Goal: Task Accomplishment & Management: Use online tool/utility

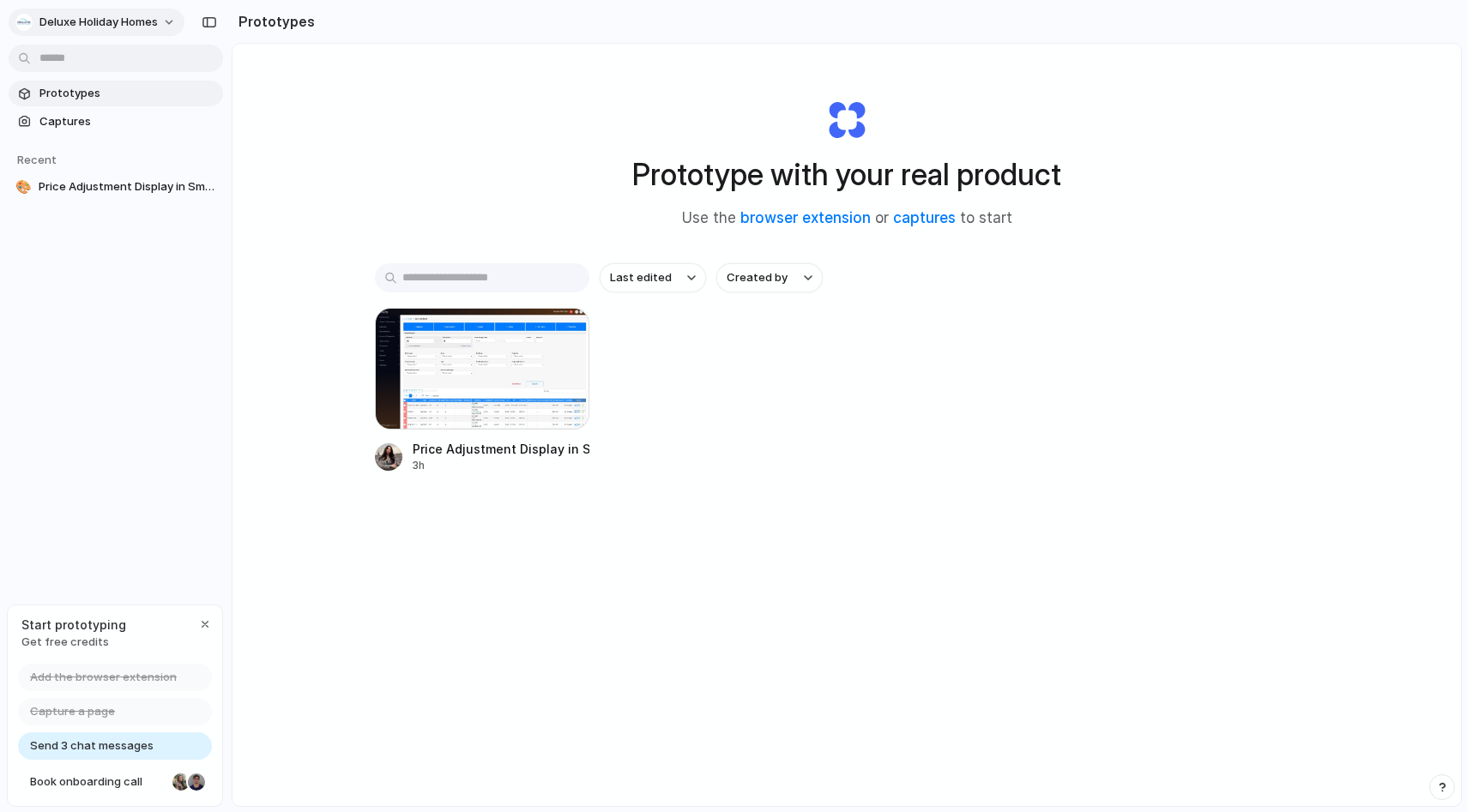
click at [176, 20] on button "Deluxe Holiday Homes" at bounding box center [97, 22] width 176 height 27
click at [448, 223] on div "Settings Invite members Change theme Sign out" at bounding box center [734, 406] width 1467 height 812
click at [135, 749] on span "Send 3 chat messages" at bounding box center [92, 745] width 124 height 17
click at [172, 24] on button "Deluxe Holiday Homes" at bounding box center [97, 22] width 176 height 27
click at [101, 63] on li "Settings" at bounding box center [83, 60] width 143 height 27
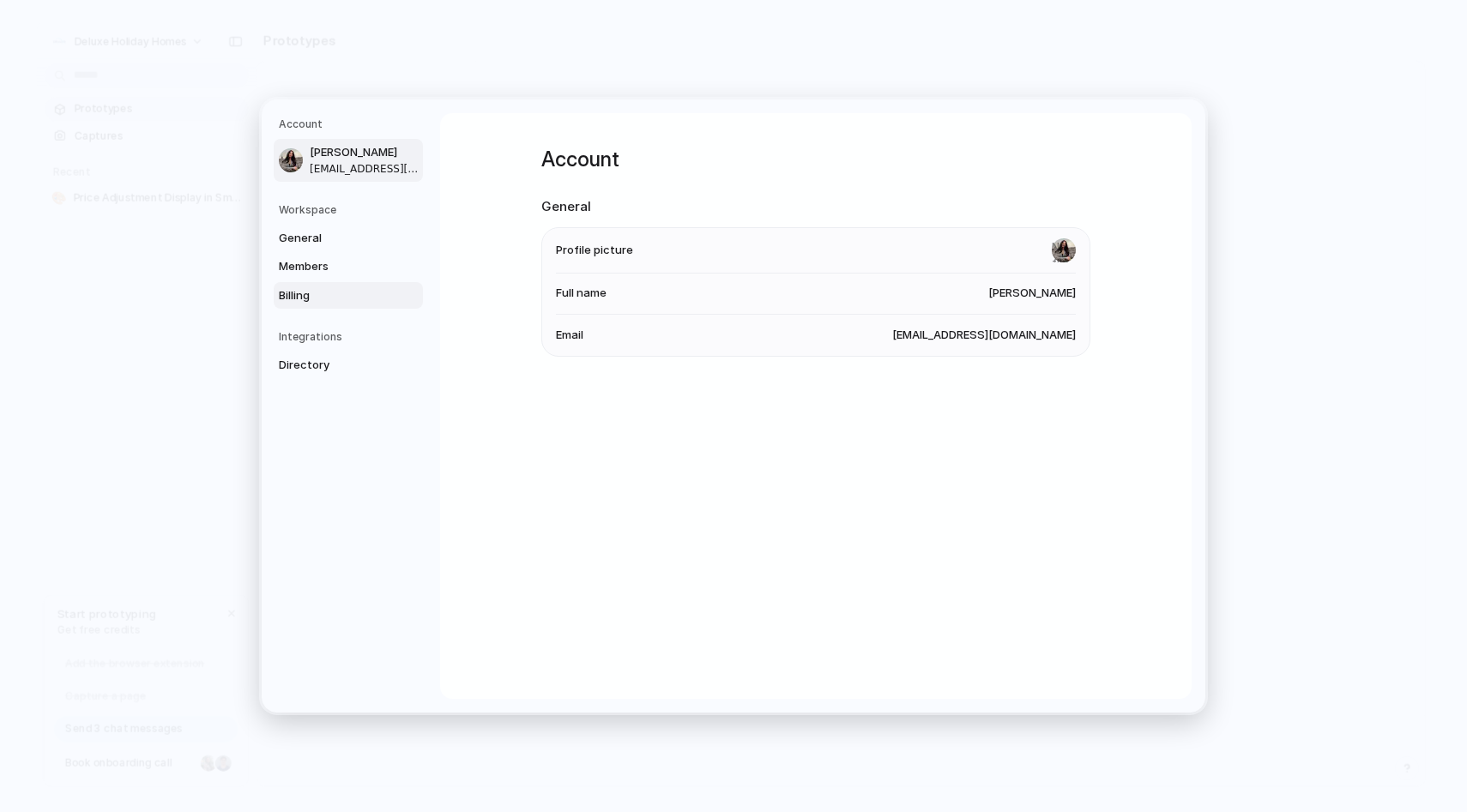
click at [291, 291] on span "Billing" at bounding box center [334, 296] width 110 height 17
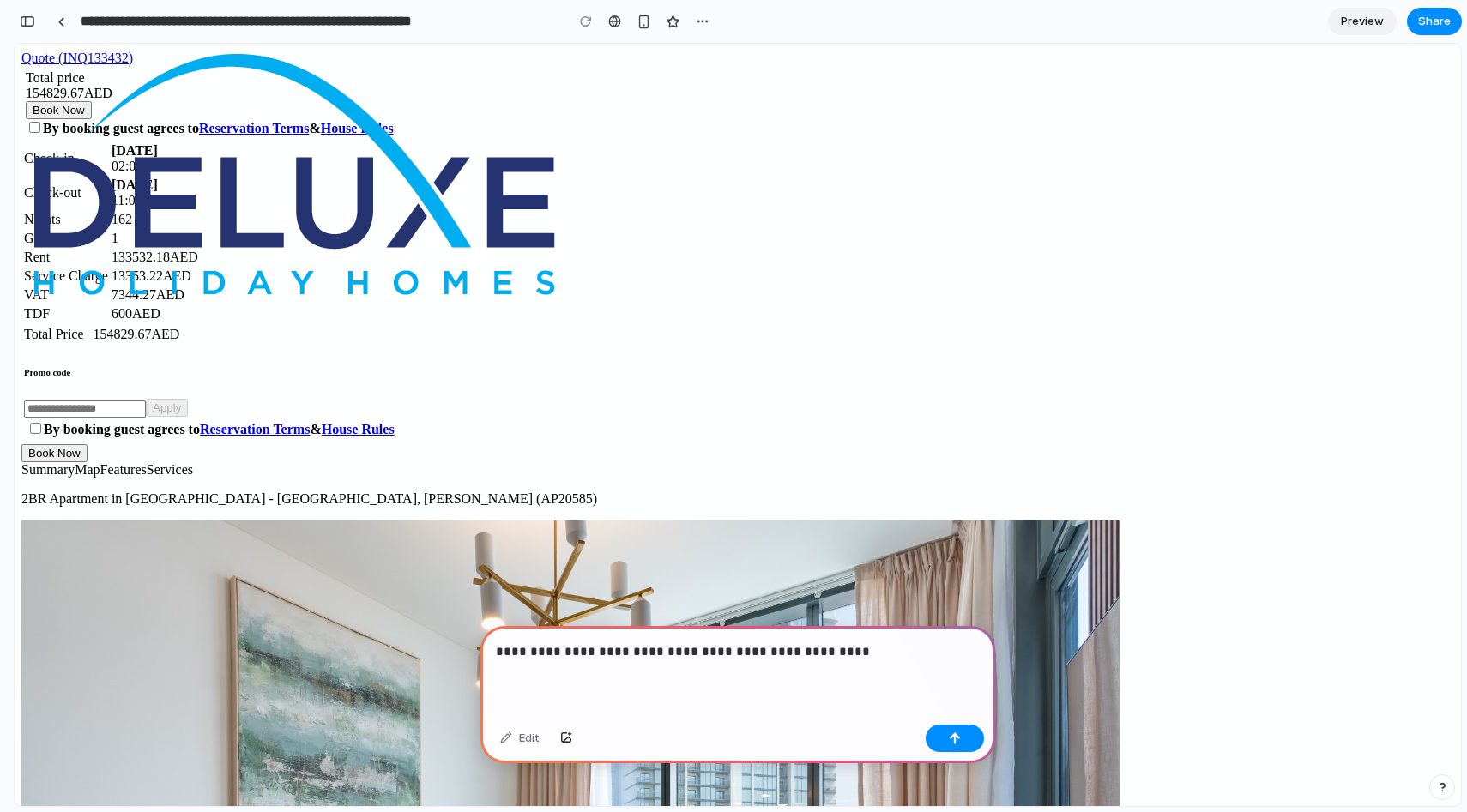
click at [527, 654] on p "**********" at bounding box center [737, 651] width 484 height 21
click at [865, 654] on p "**********" at bounding box center [737, 651] width 484 height 21
click at [928, 651] on p "**********" at bounding box center [737, 651] width 484 height 21
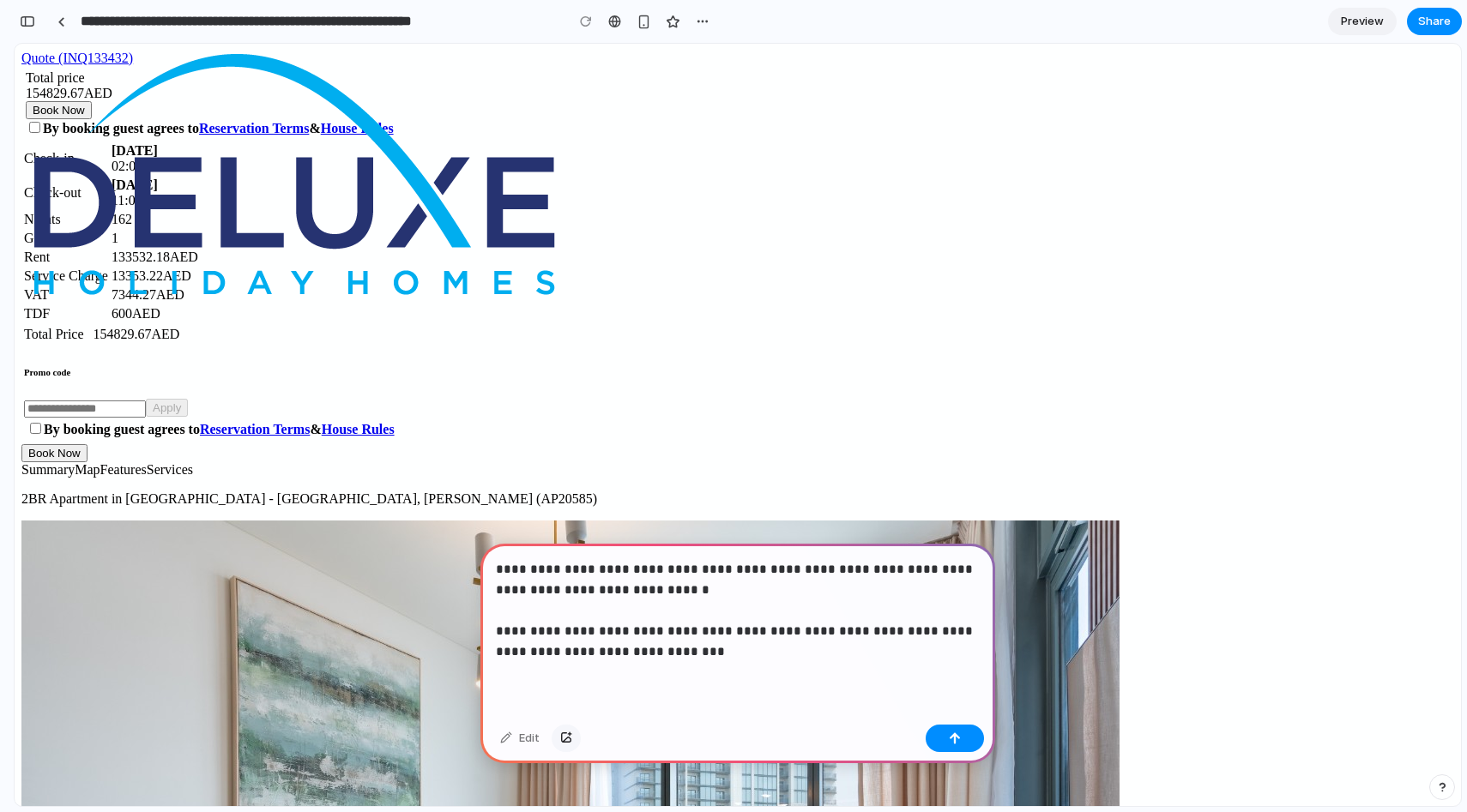
click at [572, 730] on button "button" at bounding box center [566, 738] width 29 height 27
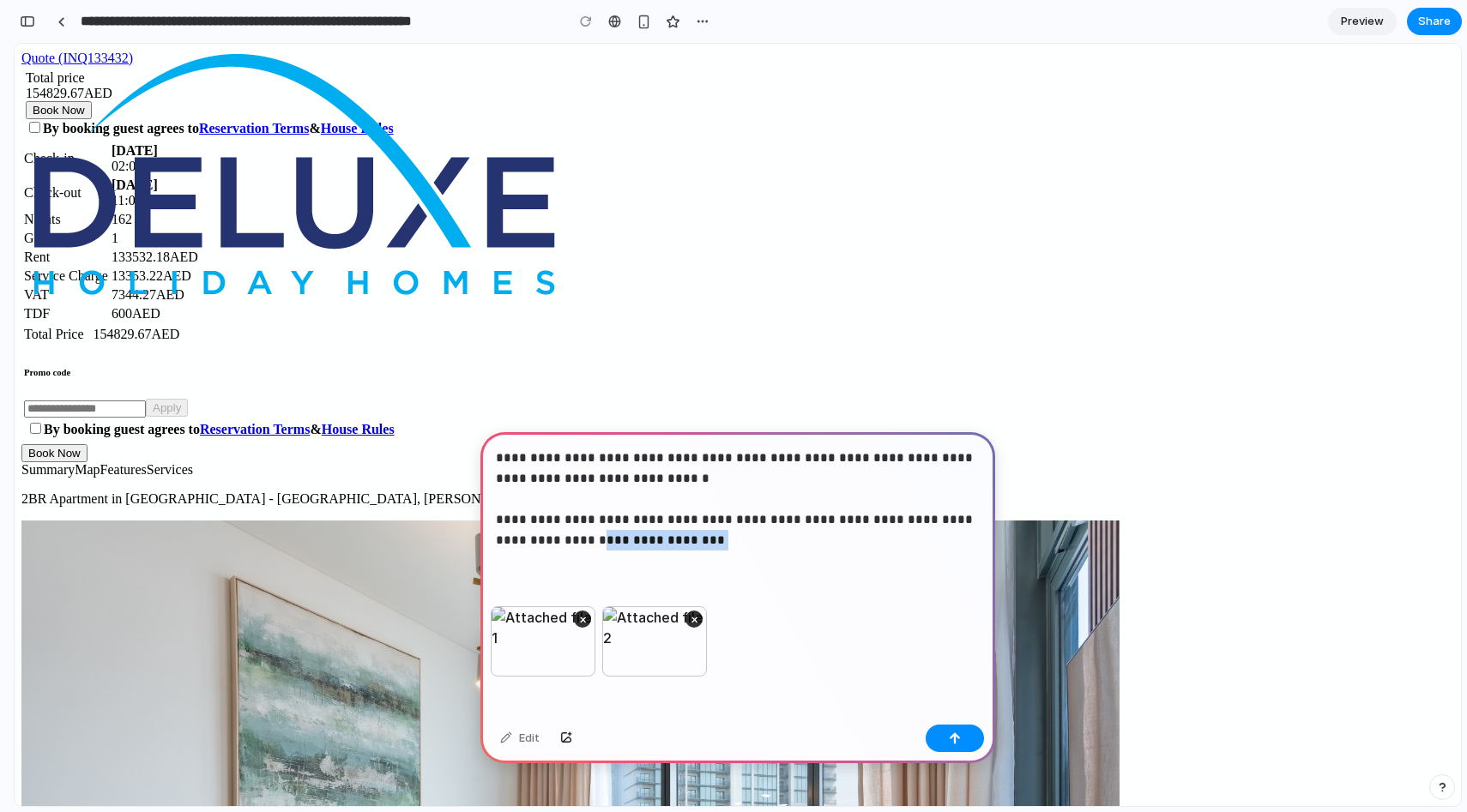
drag, startPoint x: 679, startPoint y: 540, endPoint x: 544, endPoint y: 539, distance: 135.0
click at [544, 539] on p "**********" at bounding box center [737, 498] width 484 height 103
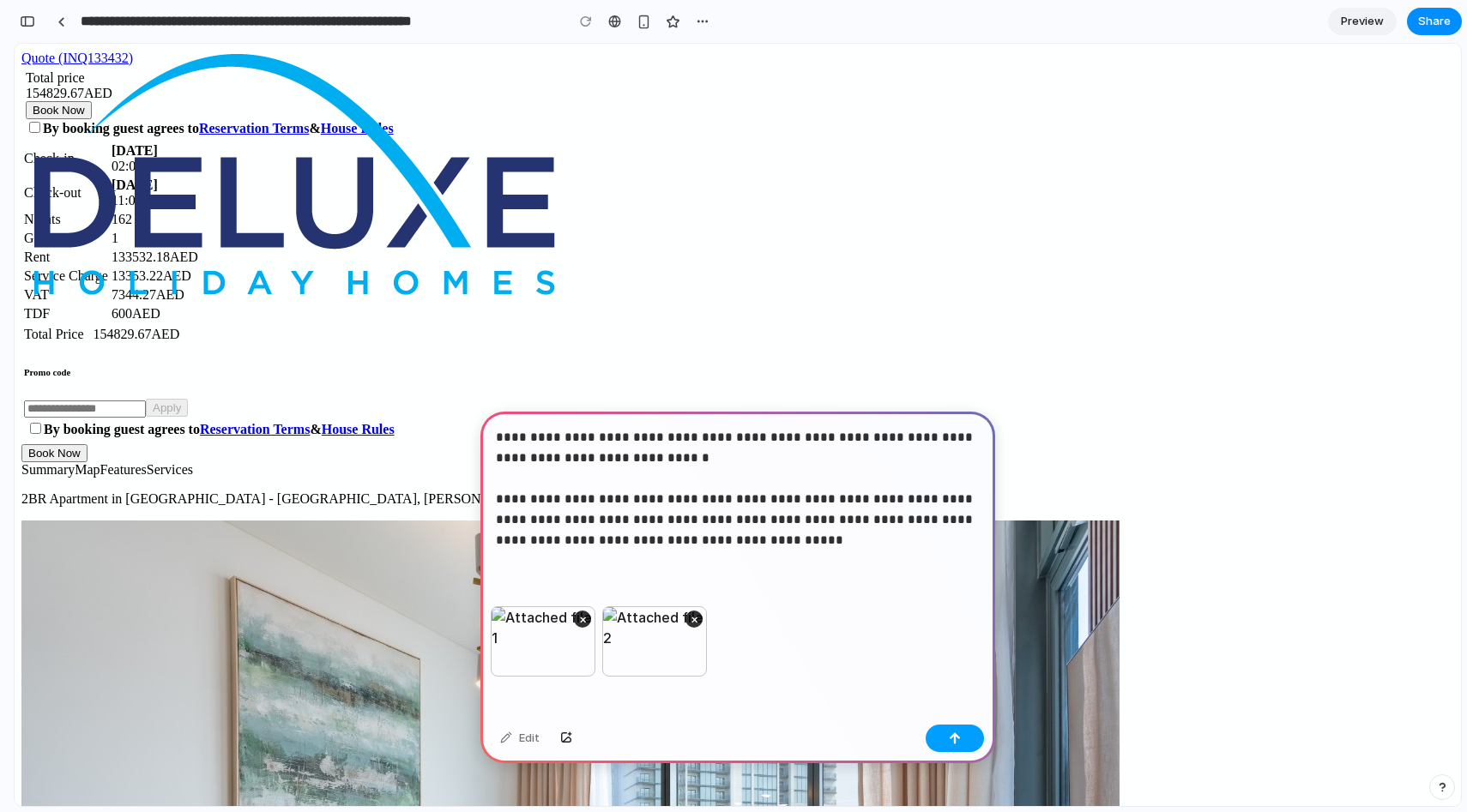
click at [965, 737] on button "button" at bounding box center [955, 738] width 58 height 27
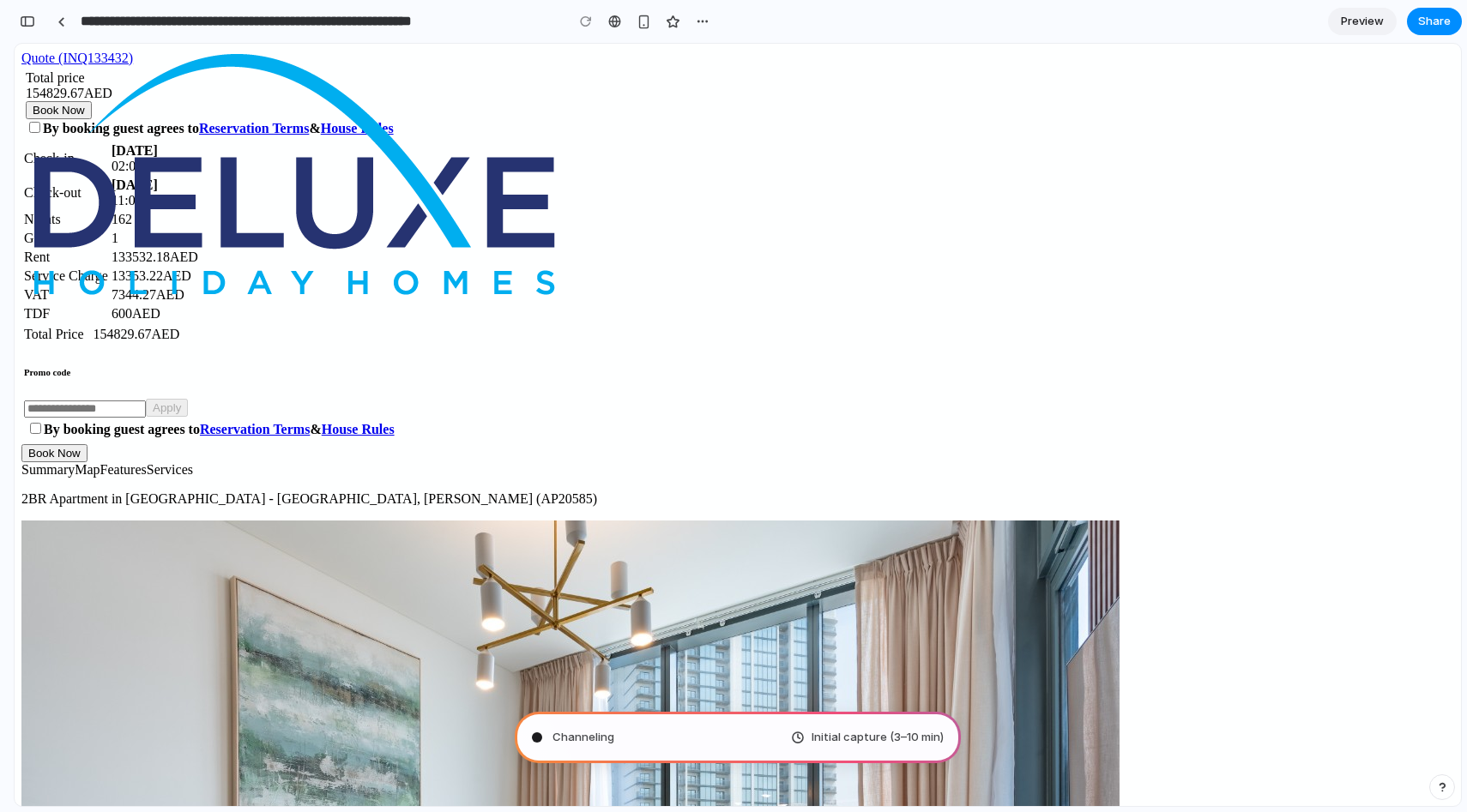
scroll to position [14, 0]
type input "**********"
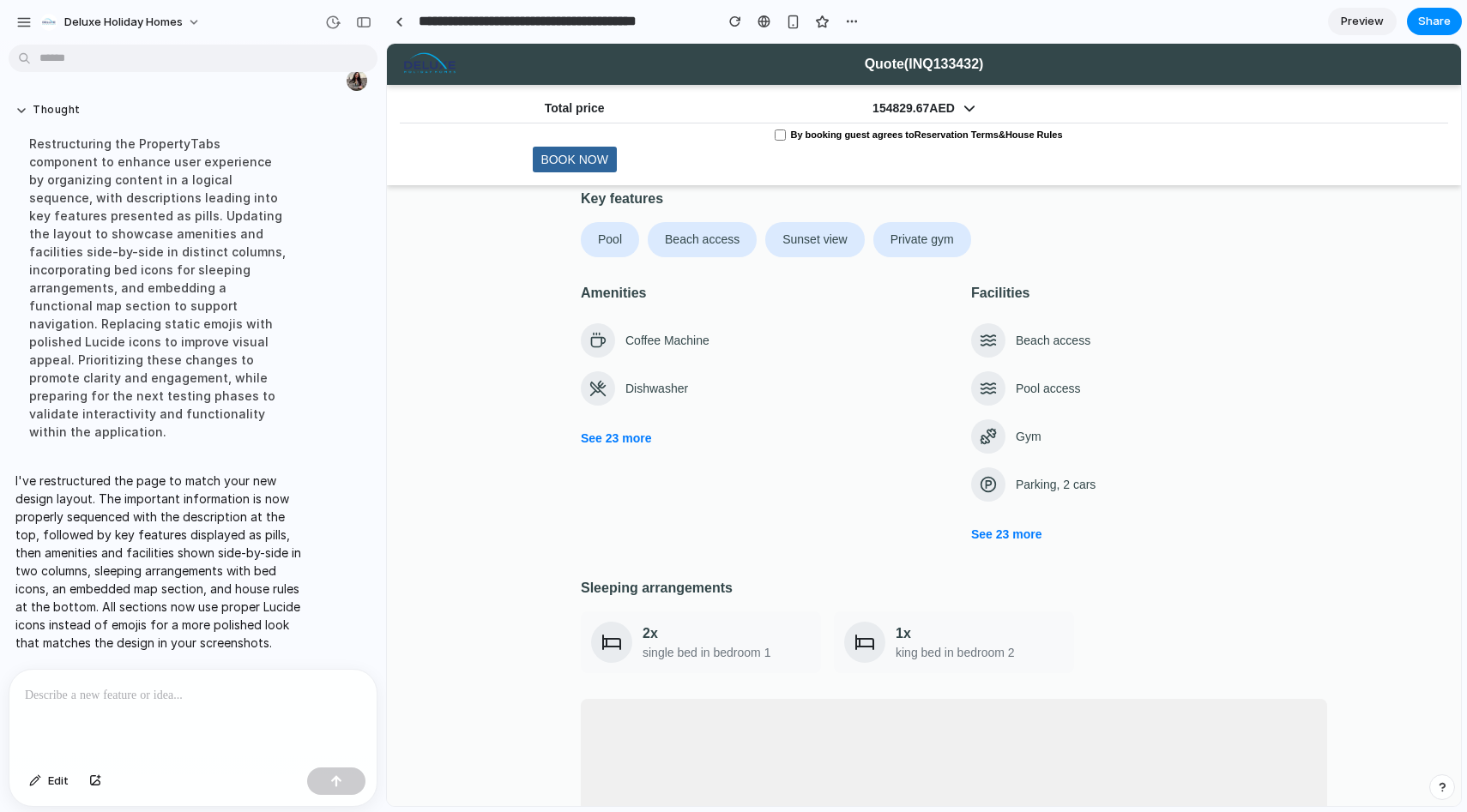
scroll to position [0, 0]
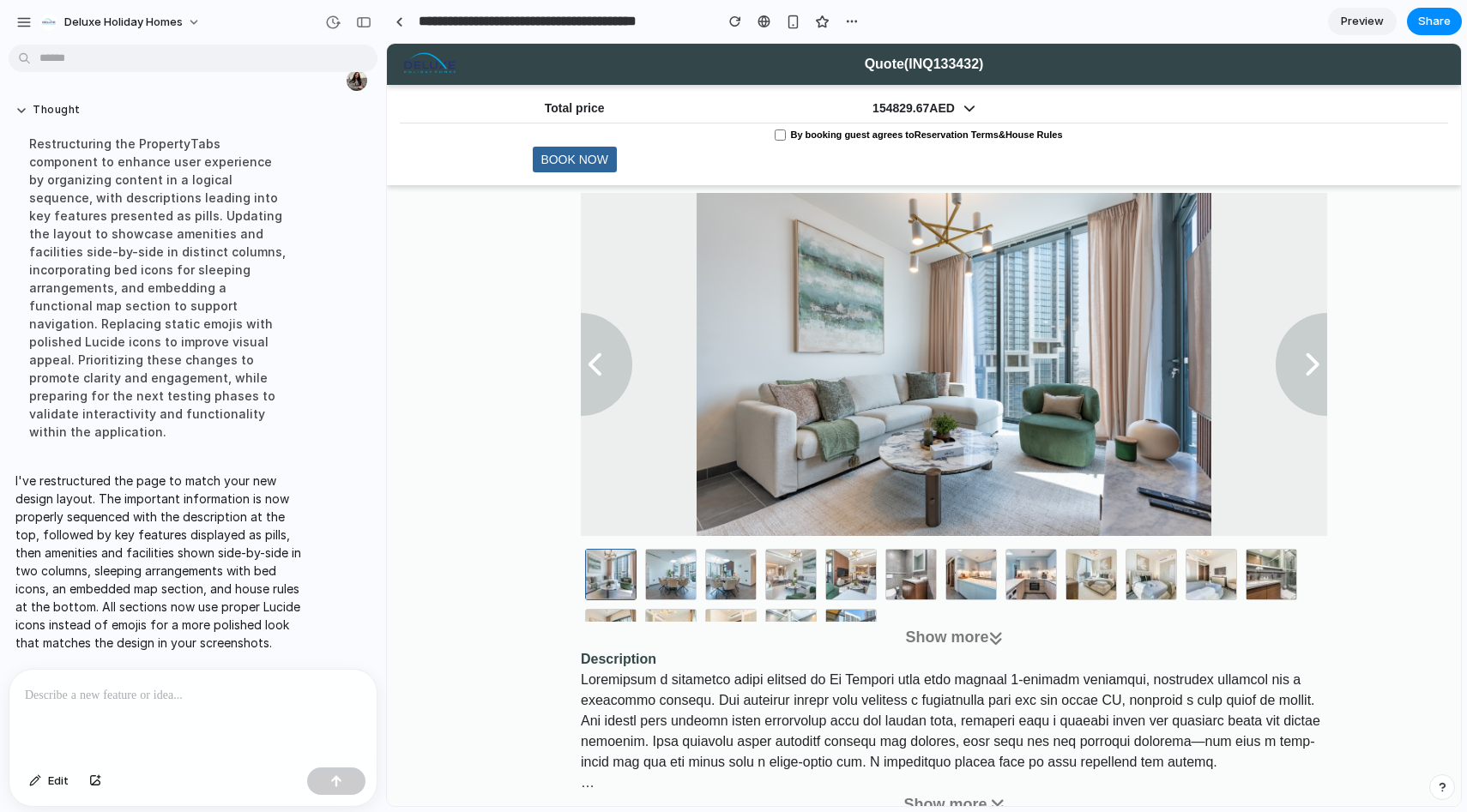
click at [749, 168] on div "Total price 154829.67 AED By booking guest agrees to Reservation Terms & House …" at bounding box center [923, 135] width 1074 height 100
click at [578, 159] on button "Book Now" at bounding box center [575, 160] width 84 height 26
click at [920, 269] on img at bounding box center [953, 364] width 515 height 343
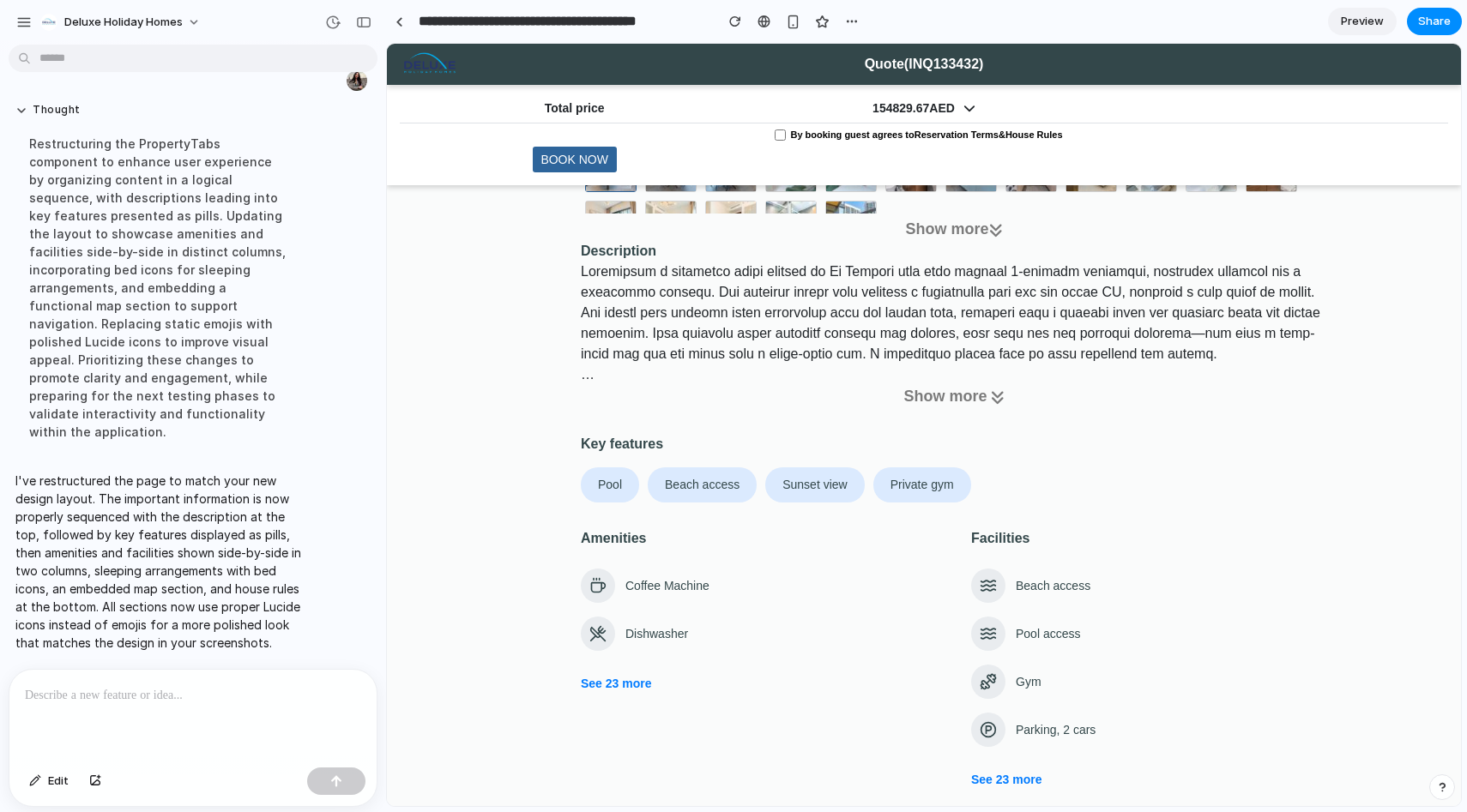
scroll to position [1104, 0]
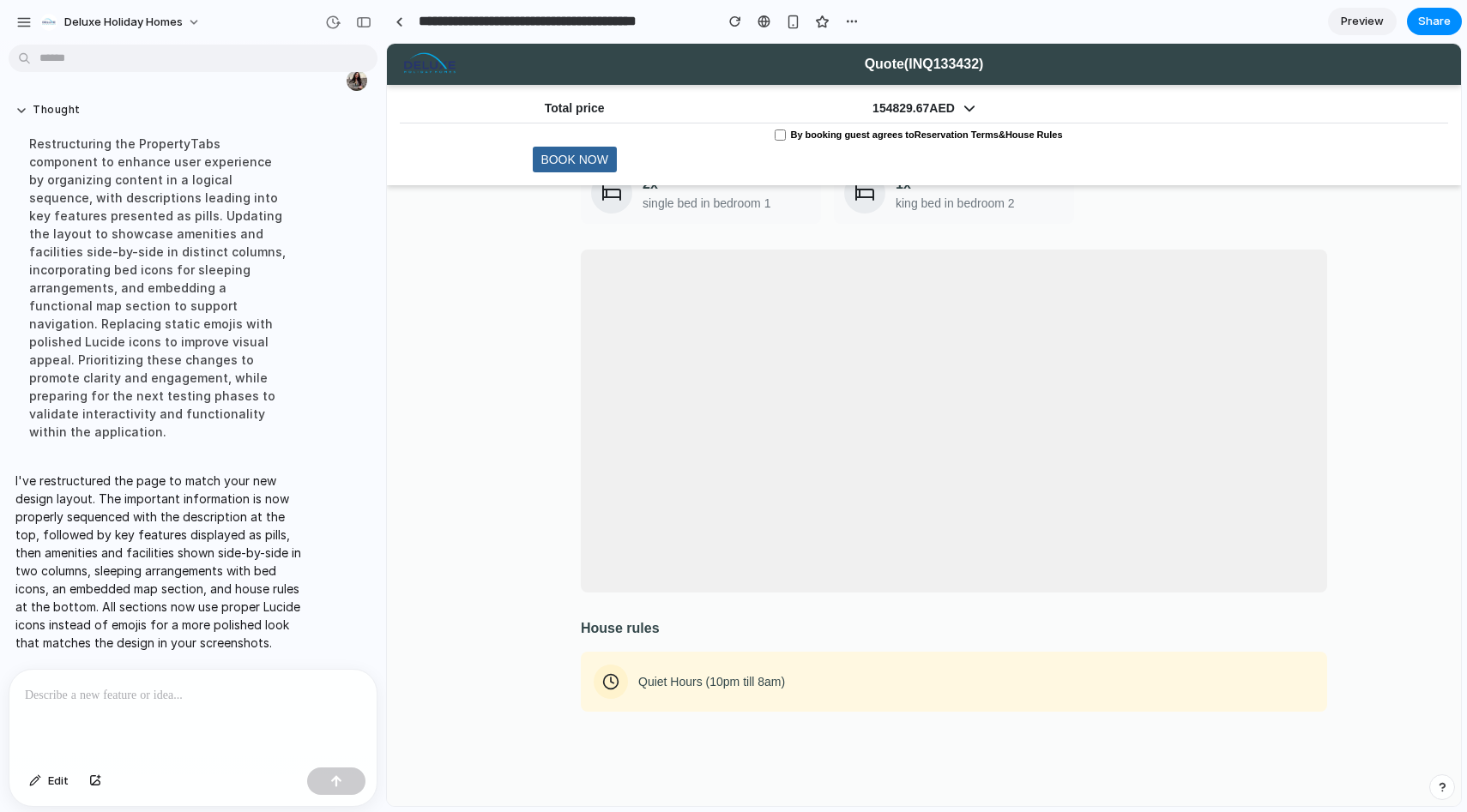
click at [103, 721] on div at bounding box center [193, 715] width 368 height 91
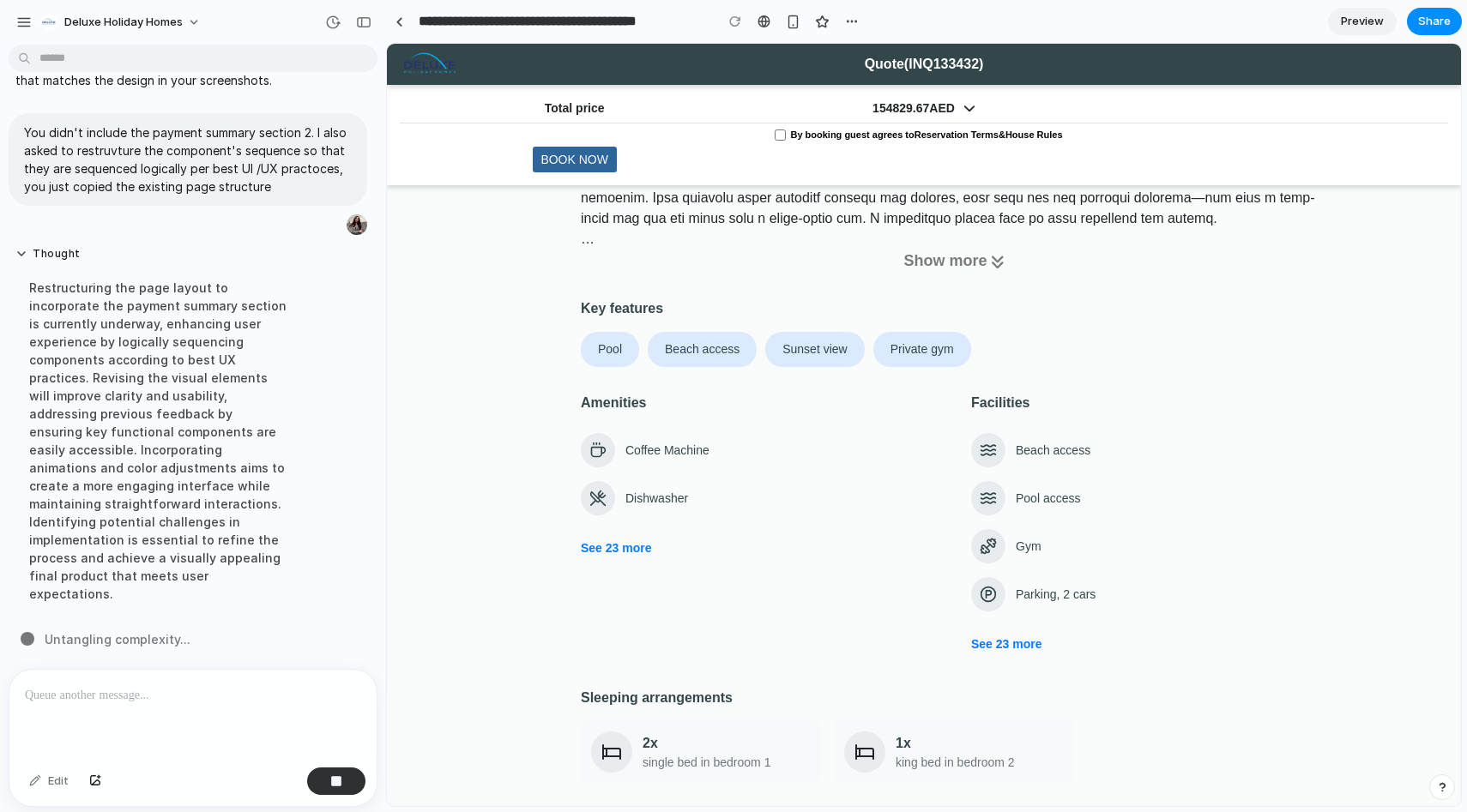
scroll to position [849, 0]
click at [234, 622] on div "We have redesigned this page, but you are not capturing figma files, so I am sh…" at bounding box center [188, 361] width 376 height 617
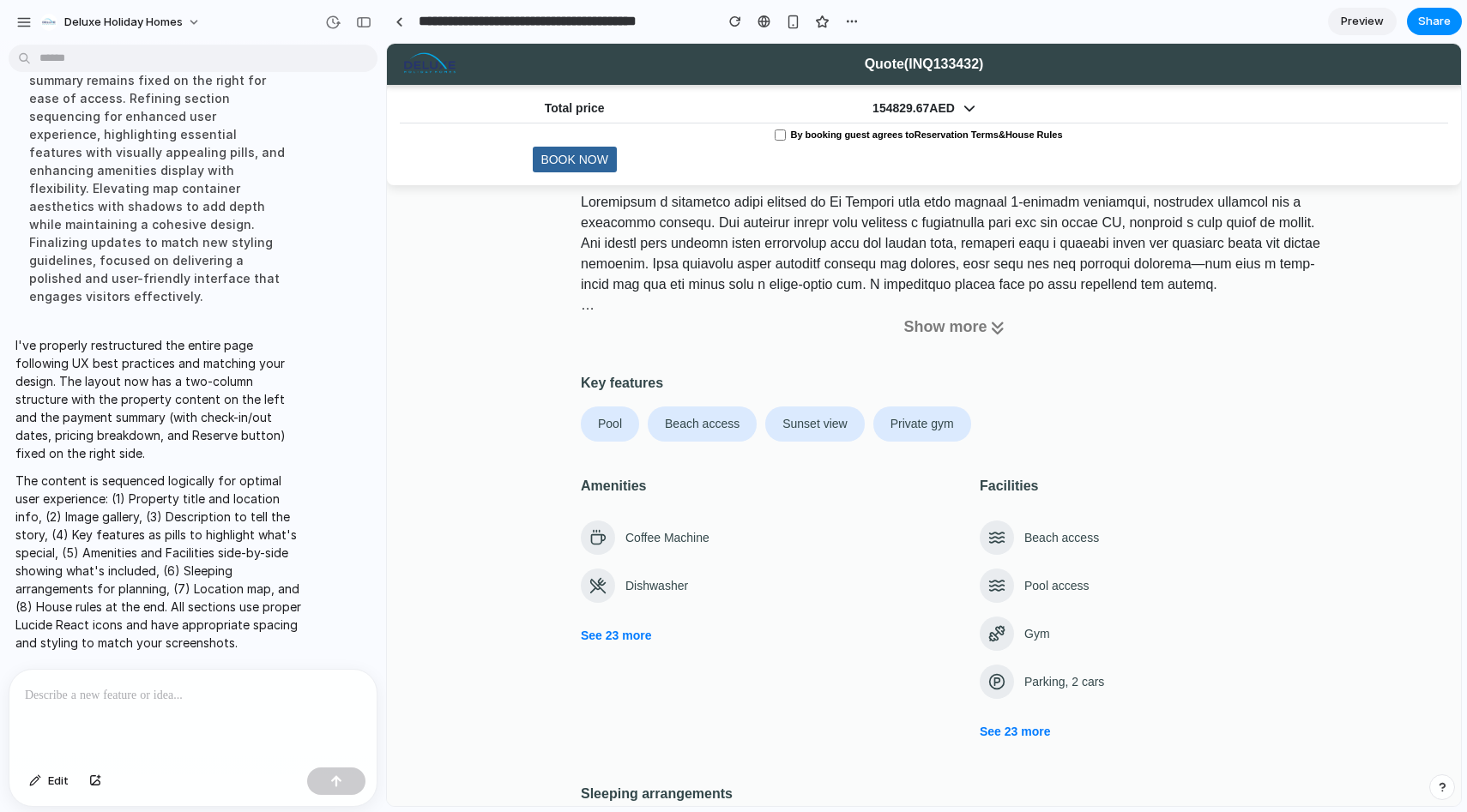
scroll to position [0, 0]
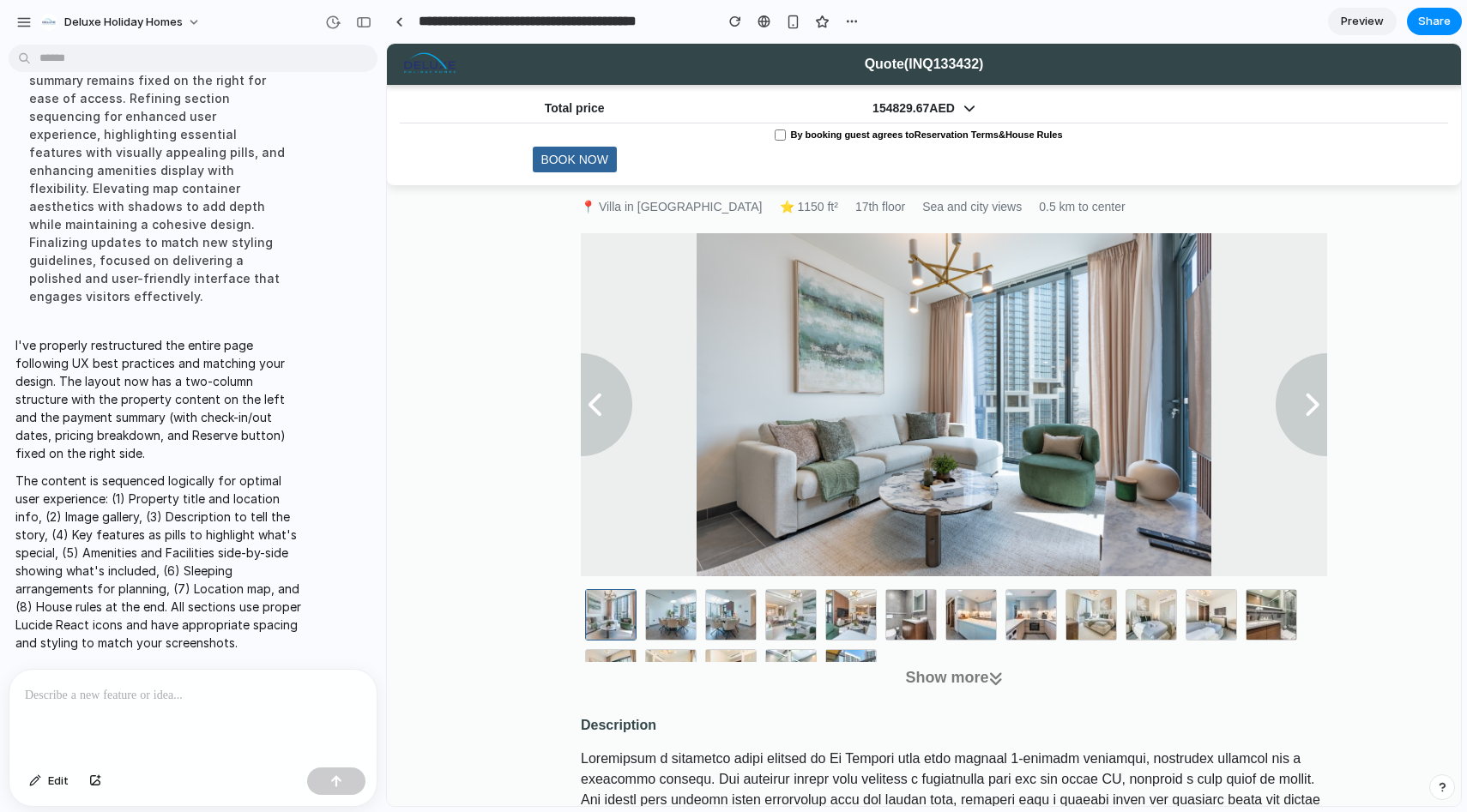
click at [1353, 17] on span "Preview" at bounding box center [1362, 21] width 43 height 17
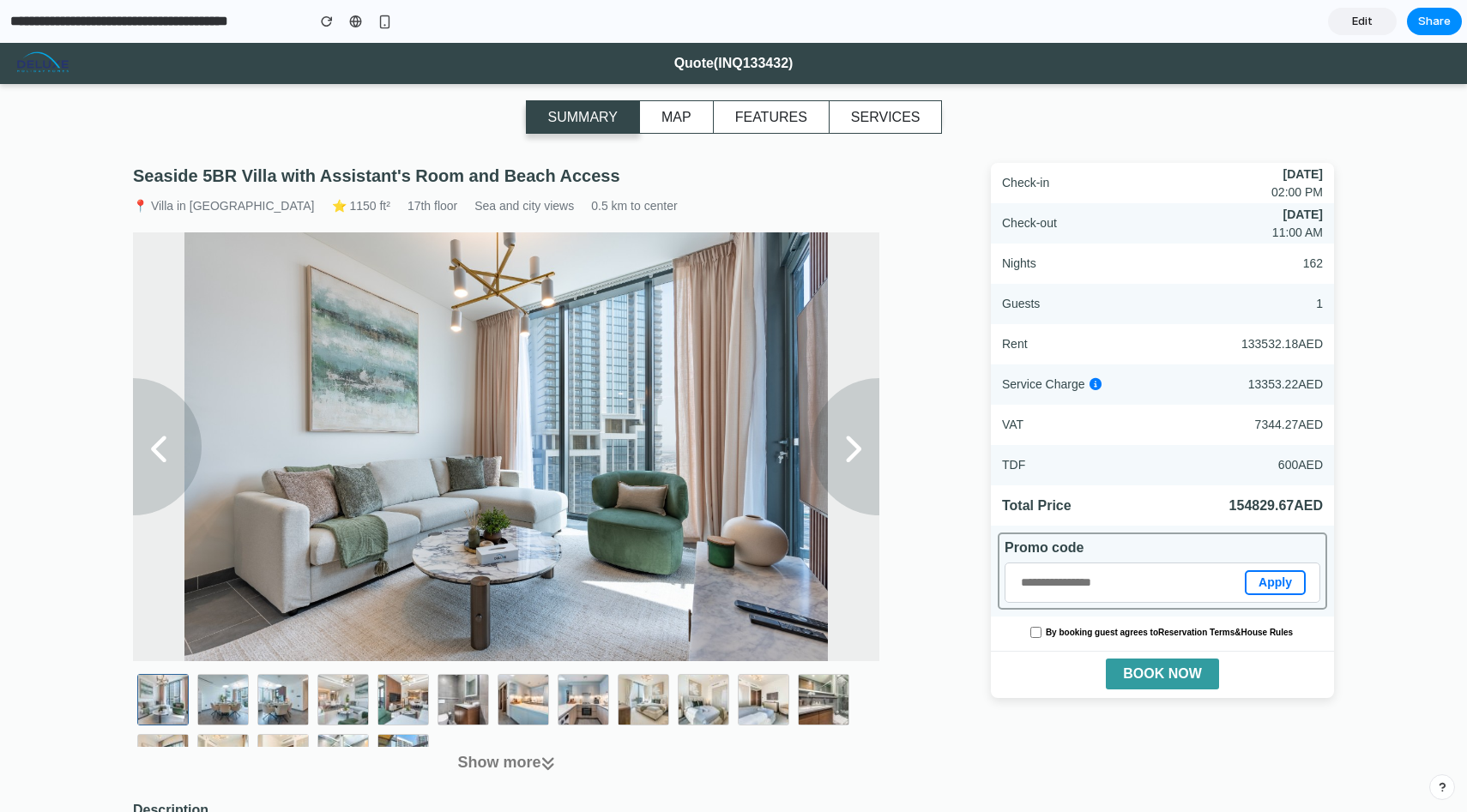
click at [1368, 28] on span "Edit" at bounding box center [1362, 21] width 21 height 17
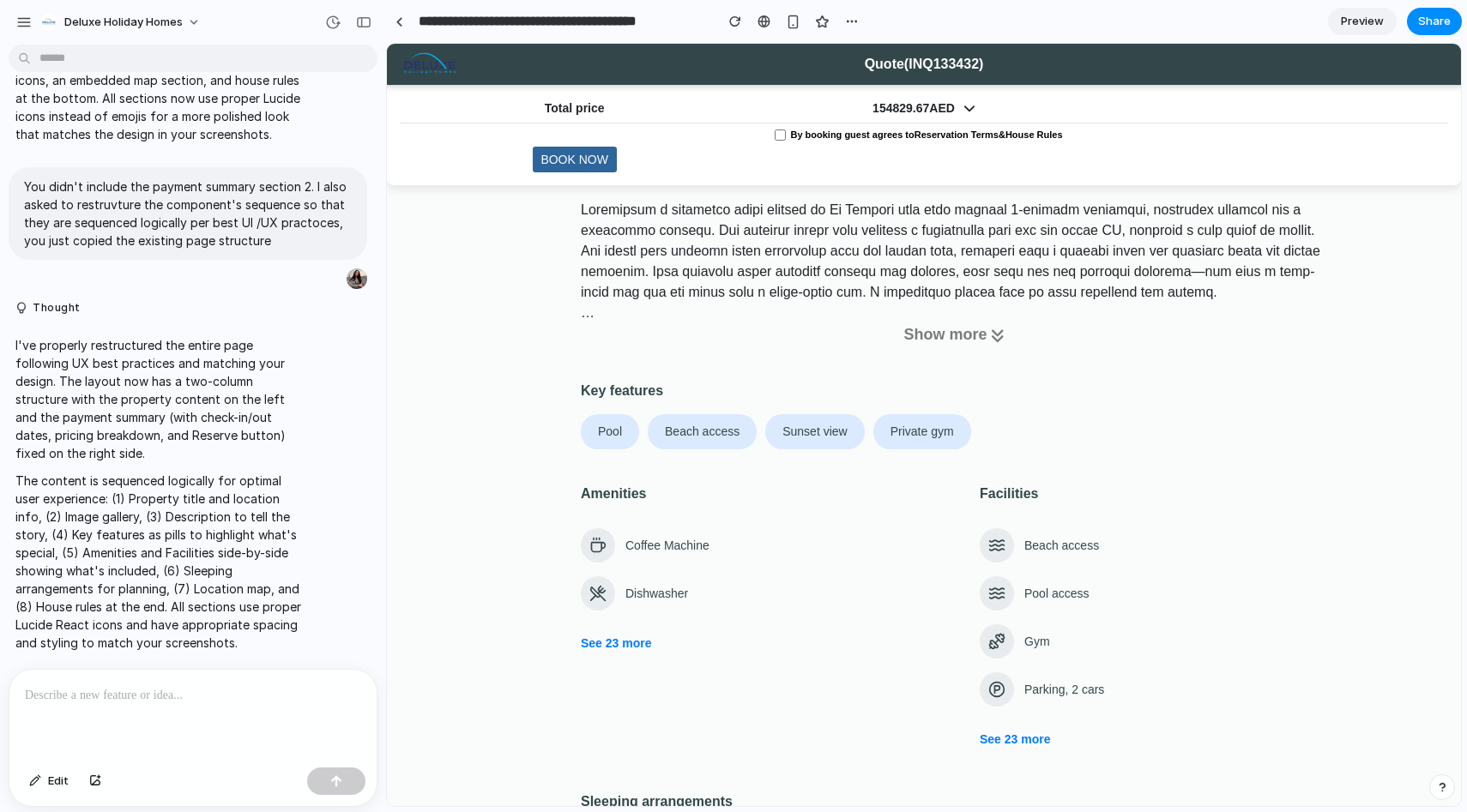
scroll to position [553, 0]
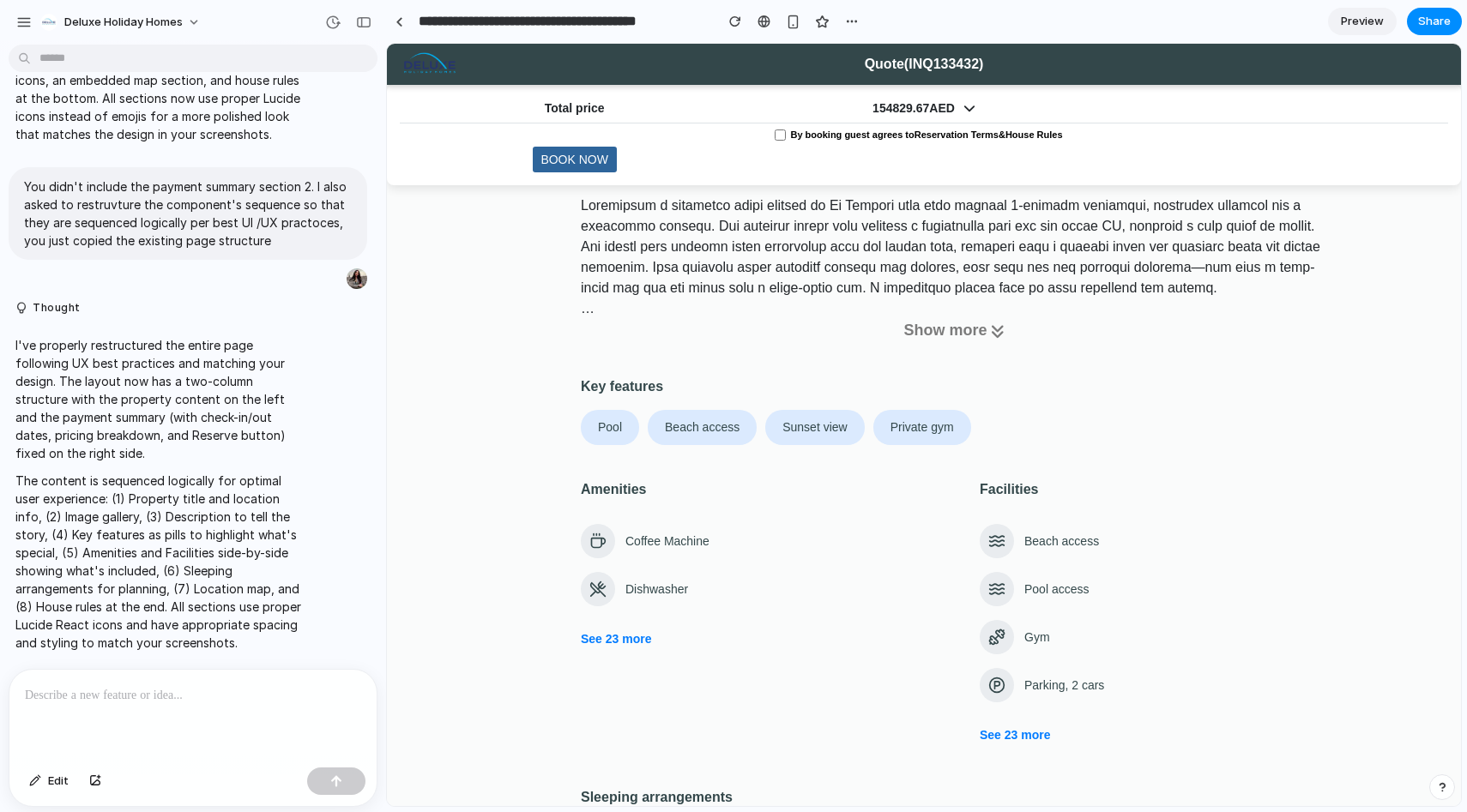
click at [595, 542] on icon at bounding box center [598, 540] width 17 height 17
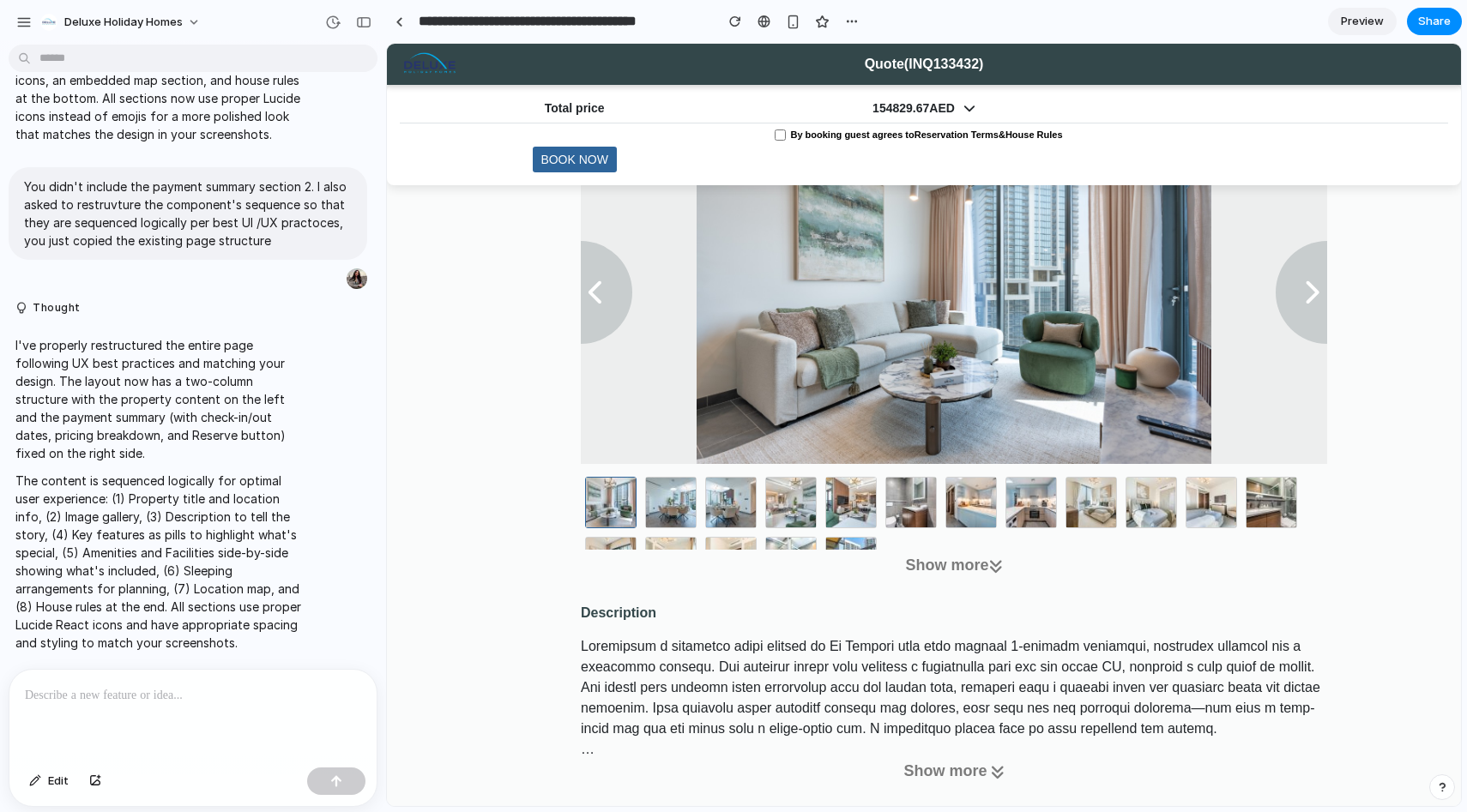
scroll to position [0, 0]
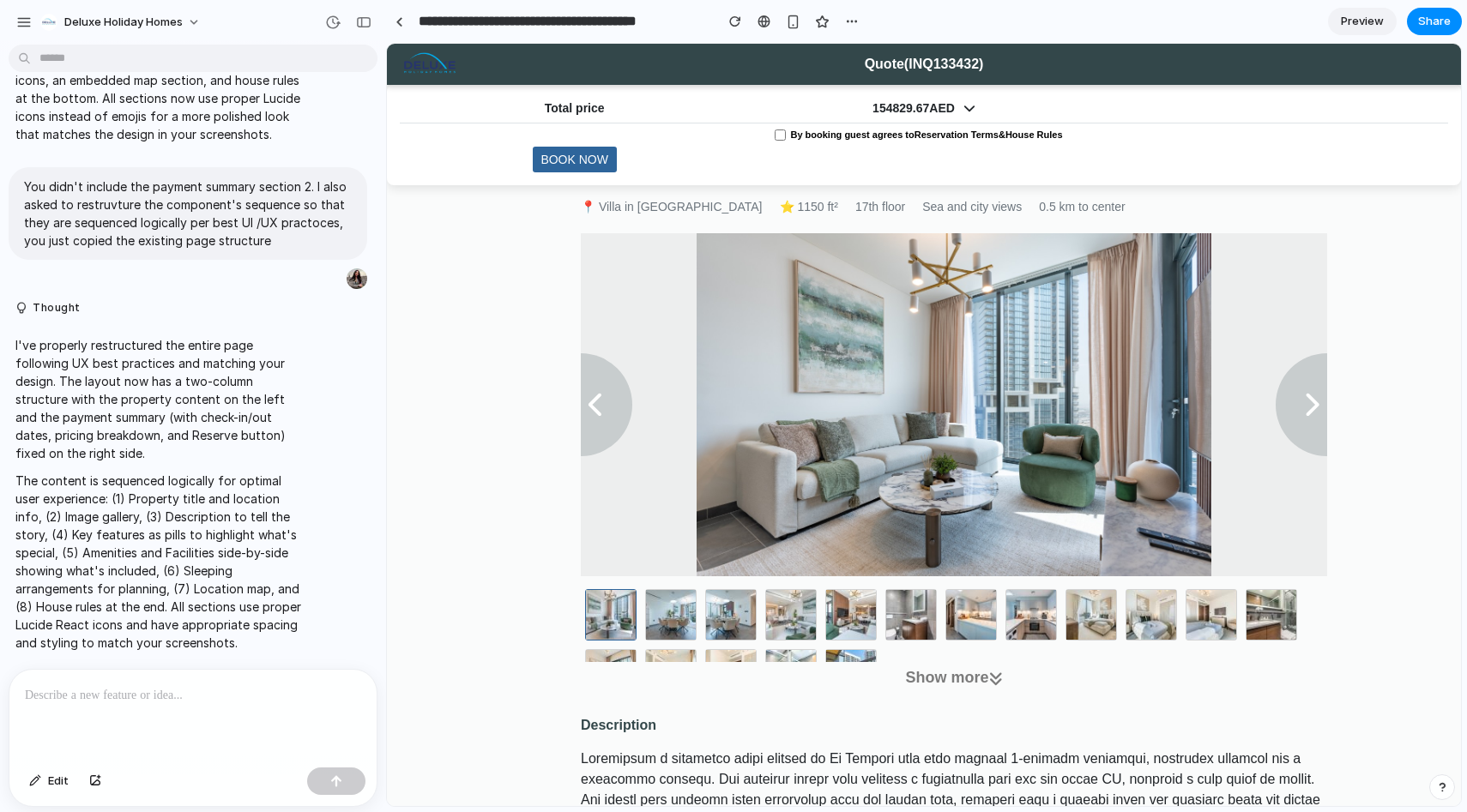
click at [287, 716] on div at bounding box center [193, 715] width 368 height 91
click at [1373, 25] on span "Preview" at bounding box center [1362, 21] width 43 height 17
